Goal: Task Accomplishment & Management: Complete application form

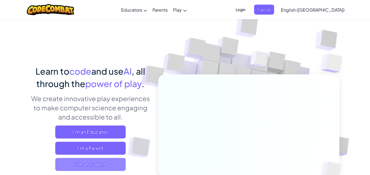
click at [120, 163] on span "I'm a Student" at bounding box center [90, 164] width 70 height 13
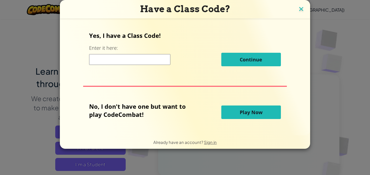
click at [298, 6] on img at bounding box center [301, 9] width 7 height 8
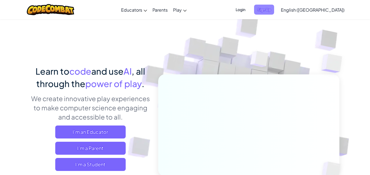
click at [274, 10] on span "Sign Up" at bounding box center [264, 10] width 20 height 10
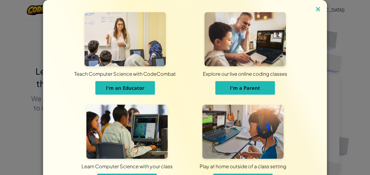
click at [321, 12] on img at bounding box center [317, 9] width 7 height 8
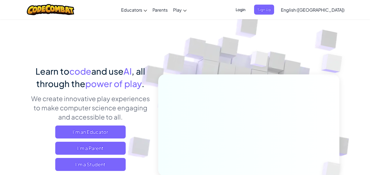
click at [249, 12] on span "Login" at bounding box center [240, 10] width 16 height 10
